Goal: Navigation & Orientation: Find specific page/section

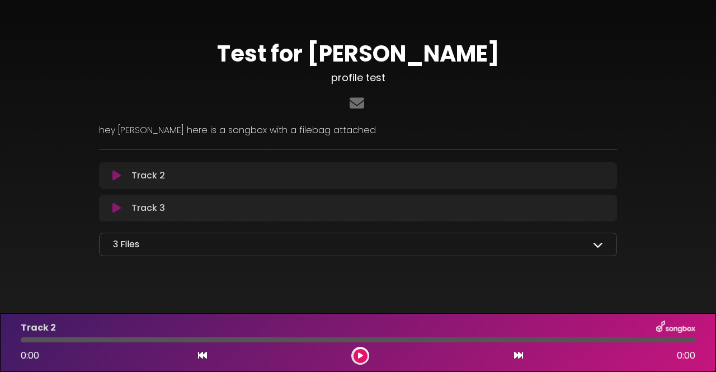
click at [600, 242] on icon at bounding box center [598, 244] width 10 height 10
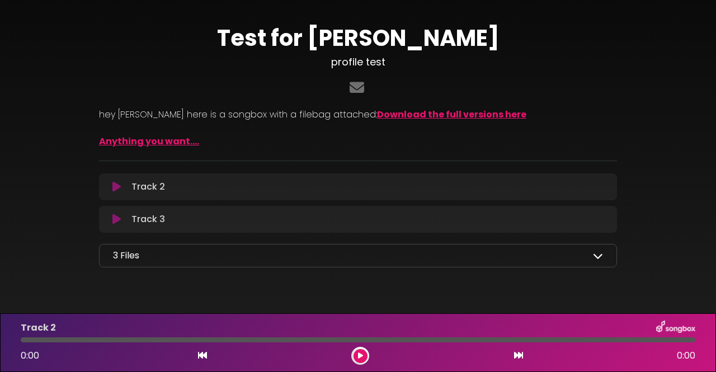
scroll to position [40, 0]
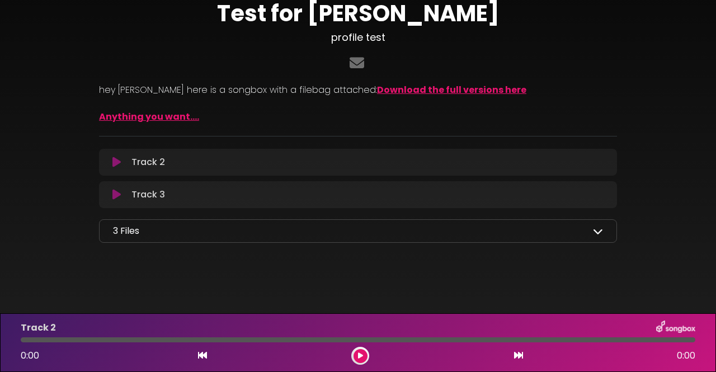
click at [604, 229] on div "3 Files Archive.zip Example Word Doc.doc Example Powerpoint.ppt" at bounding box center [358, 230] width 518 height 23
click at [595, 231] on icon at bounding box center [598, 231] width 10 height 10
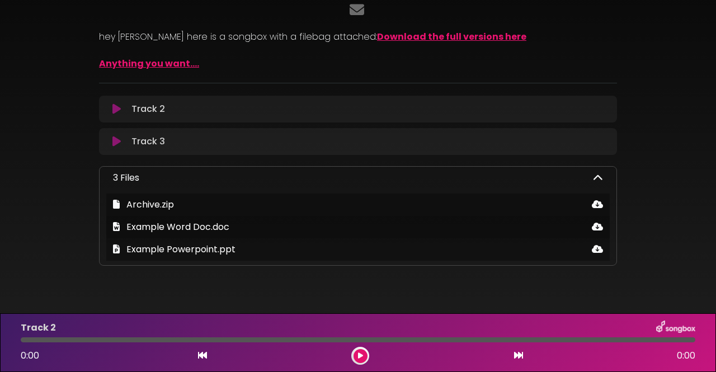
scroll to position [92, 0]
